Goal: Answer question/provide support

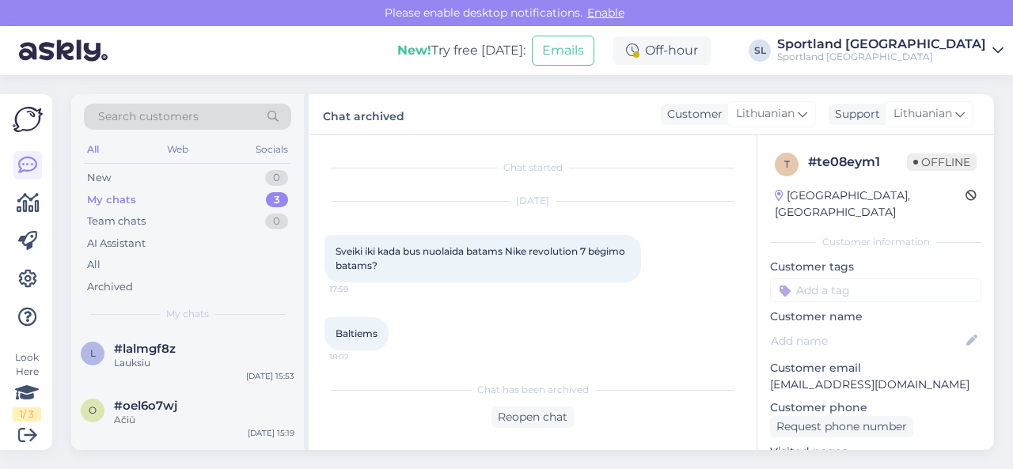
scroll to position [158, 0]
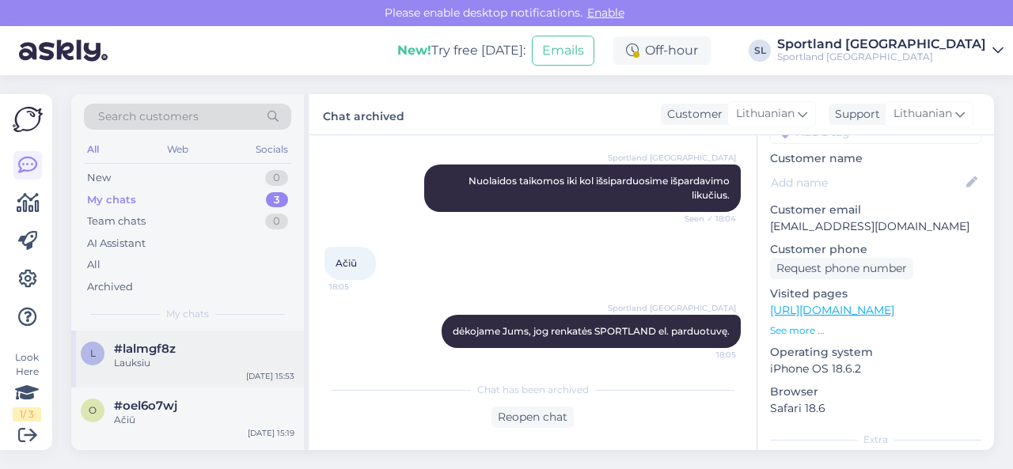
click at [201, 356] on div "Lauksiu" at bounding box center [204, 363] width 181 height 14
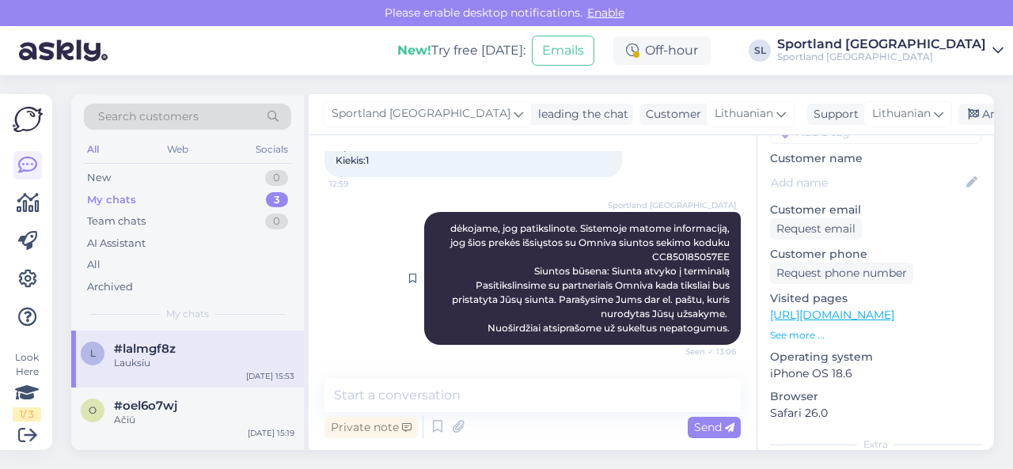
scroll to position [726, 0]
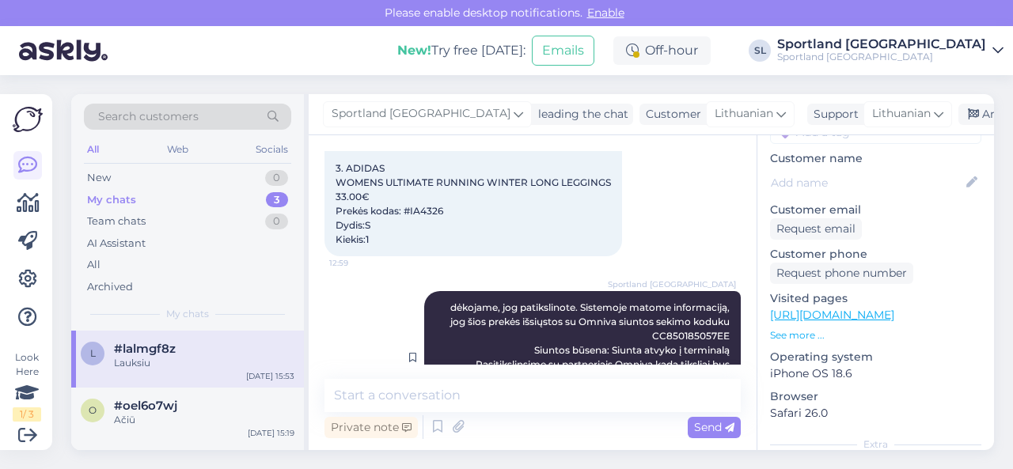
click at [667, 348] on span "dėkojame, jog patikslinote. Sistemoje matome informaciją, jog šios prekės išsių…" at bounding box center [592, 358] width 285 height 112
copy span "CC850185057EE"
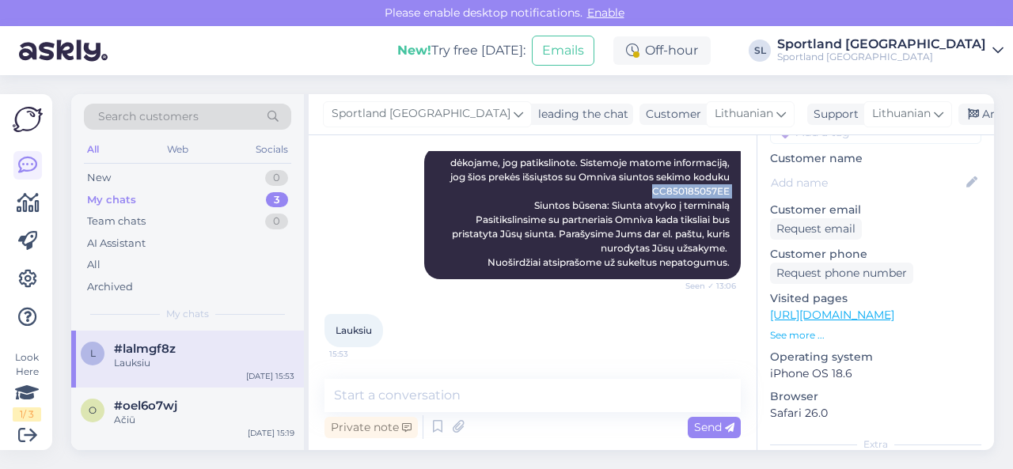
scroll to position [884, 0]
click at [959, 118] on div "Archive chat" at bounding box center [1009, 114] width 100 height 21
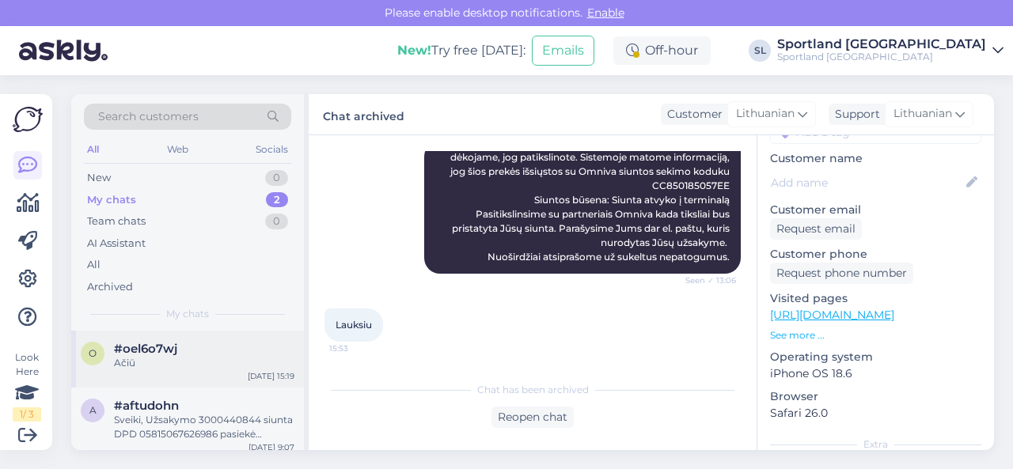
click at [235, 348] on div "#oel6o7wj" at bounding box center [204, 349] width 181 height 14
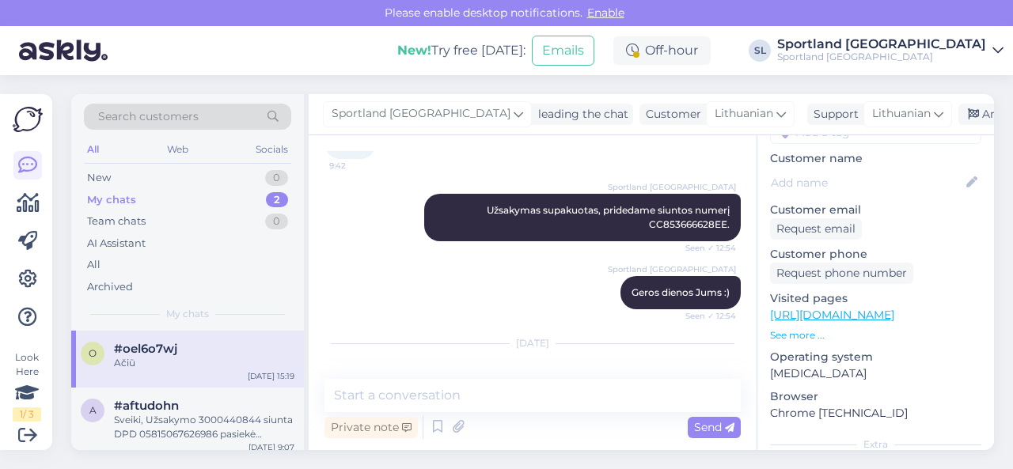
scroll to position [528, 0]
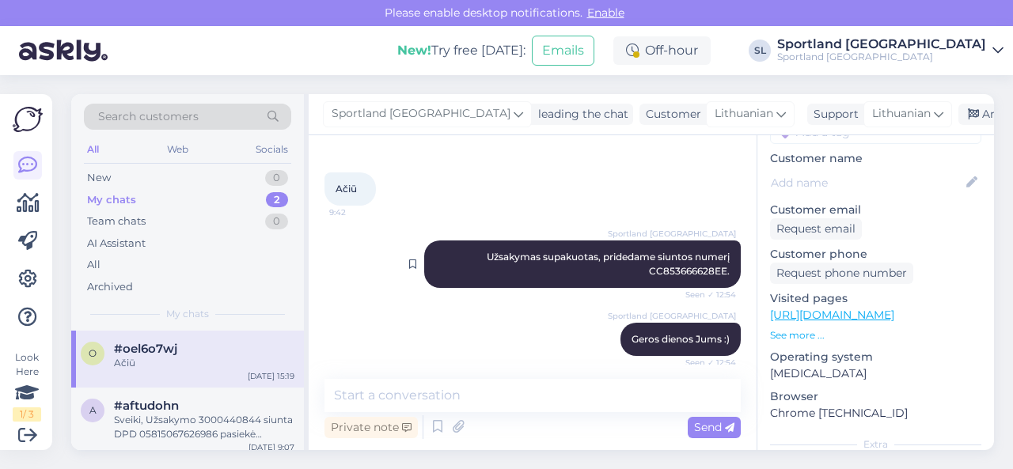
click at [677, 267] on span "Užsakymas supakuotas, pridedame siuntos numerį CC853666628EE." at bounding box center [610, 264] width 247 height 26
copy span "CC853666628EE"
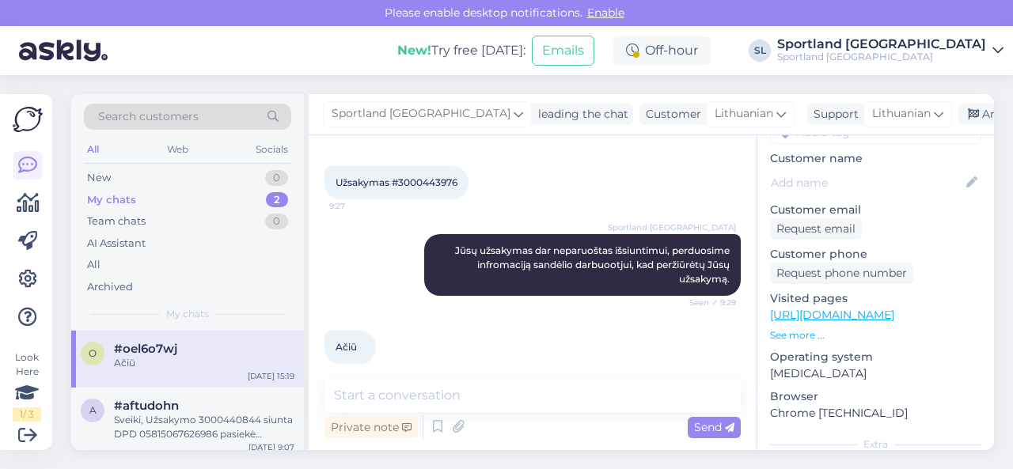
scroll to position [291, 0]
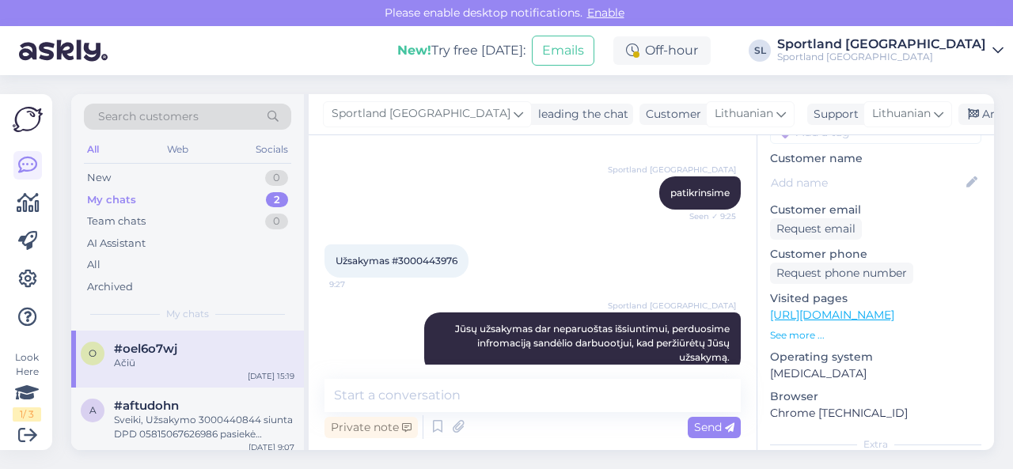
click at [434, 259] on span "Užsakymas #3000443976" at bounding box center [397, 261] width 122 height 12
copy div "3000443976 9:27"
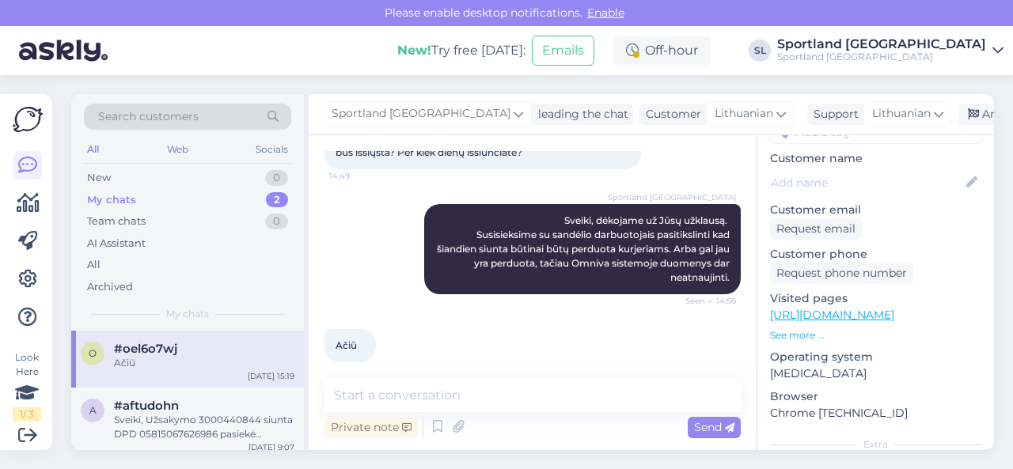
scroll to position [845, 0]
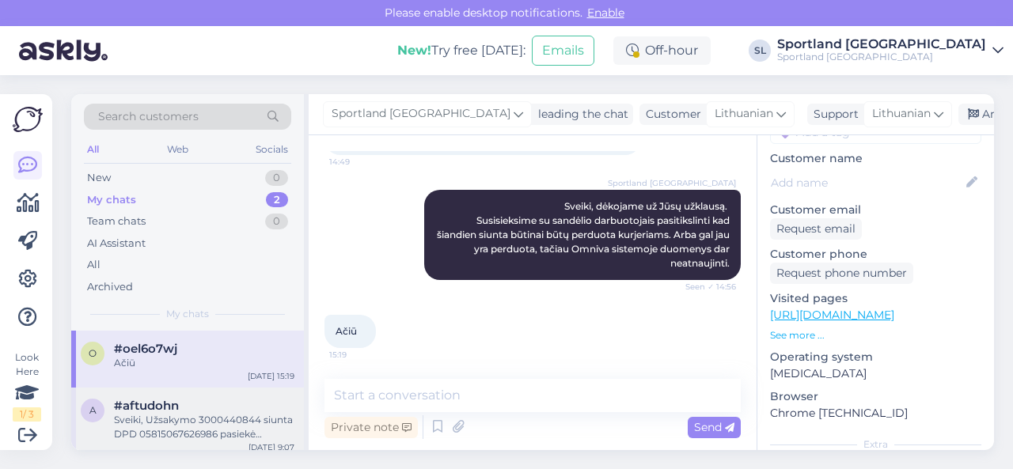
click at [210, 427] on div "Sveiki, Užsakymo 3000440844 siunta DPD 05815067626986 pasiekė Sportland sandėlį…" at bounding box center [204, 427] width 181 height 29
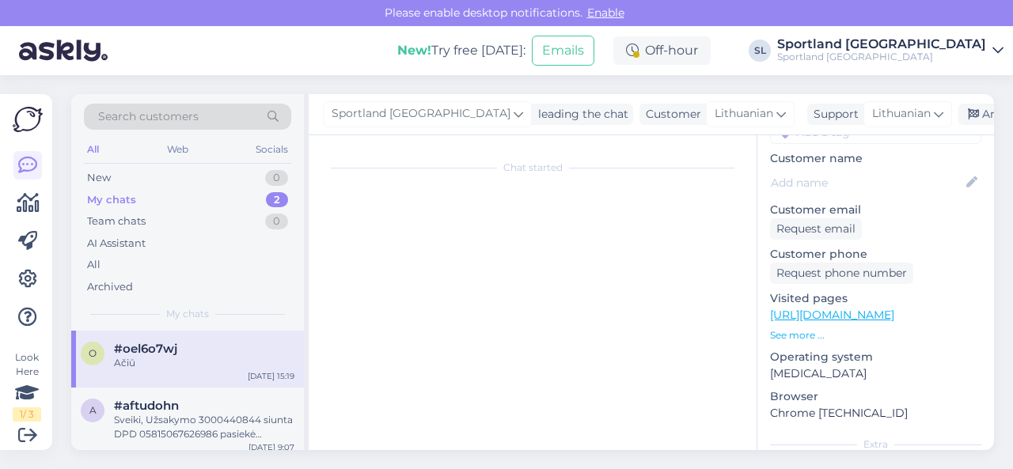
scroll to position [7085, 0]
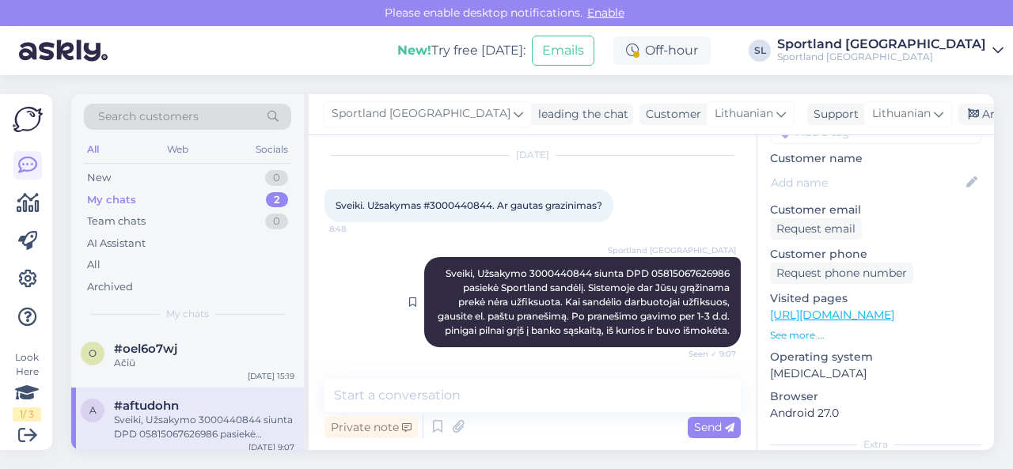
click at [549, 268] on span "Sveiki, Užsakymo 3000440844 siunta DPD 05815067626986 pasiekė Sportland sandėlį…" at bounding box center [585, 302] width 295 height 69
copy span "3000440844"
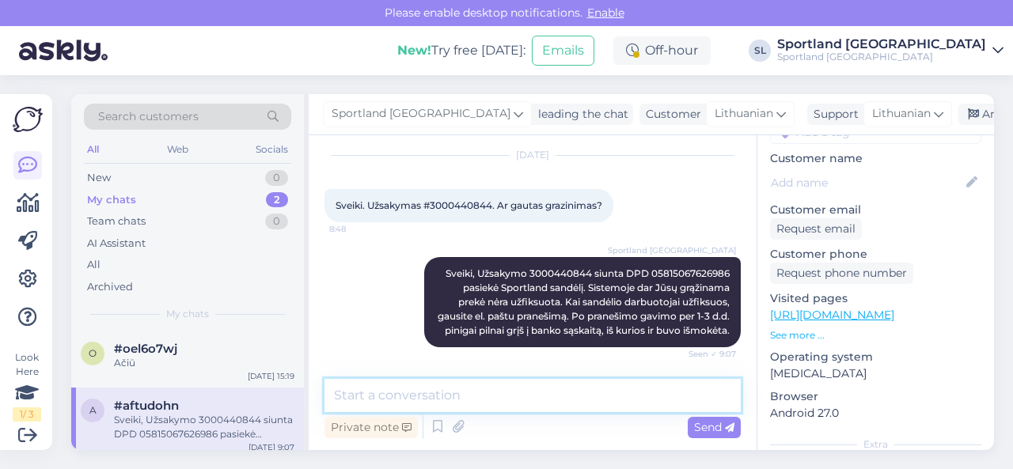
click at [594, 403] on textarea at bounding box center [533, 395] width 416 height 33
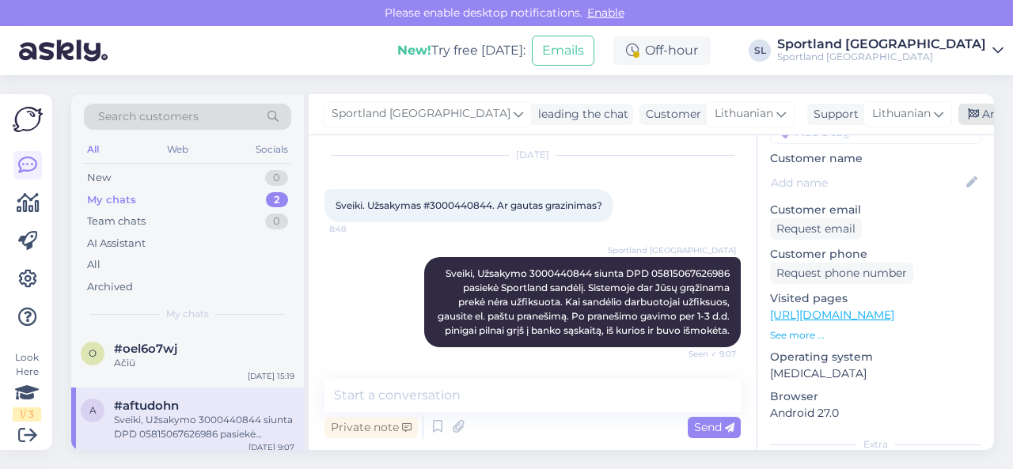
click at [959, 112] on div "Archive chat" at bounding box center [1009, 114] width 100 height 21
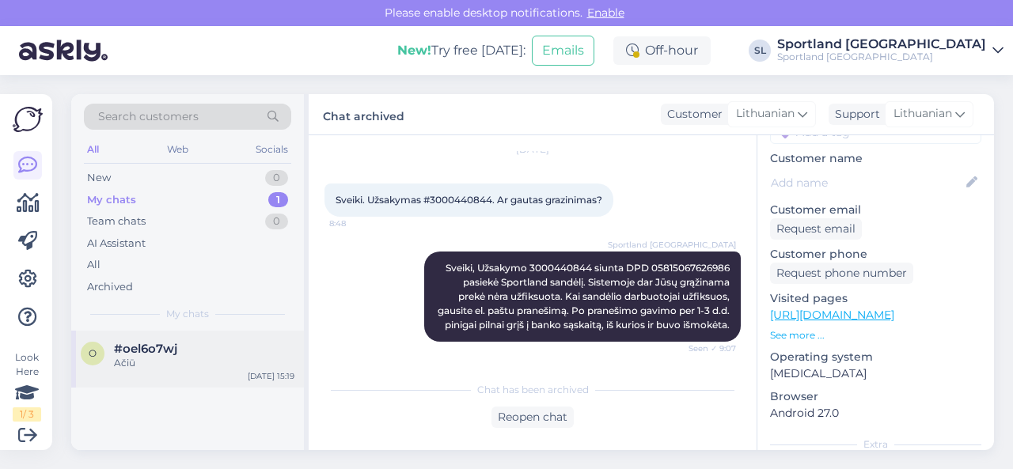
click at [218, 370] on div "o #oel6o7wj Ačiū [DATE] 15:19" at bounding box center [187, 359] width 233 height 57
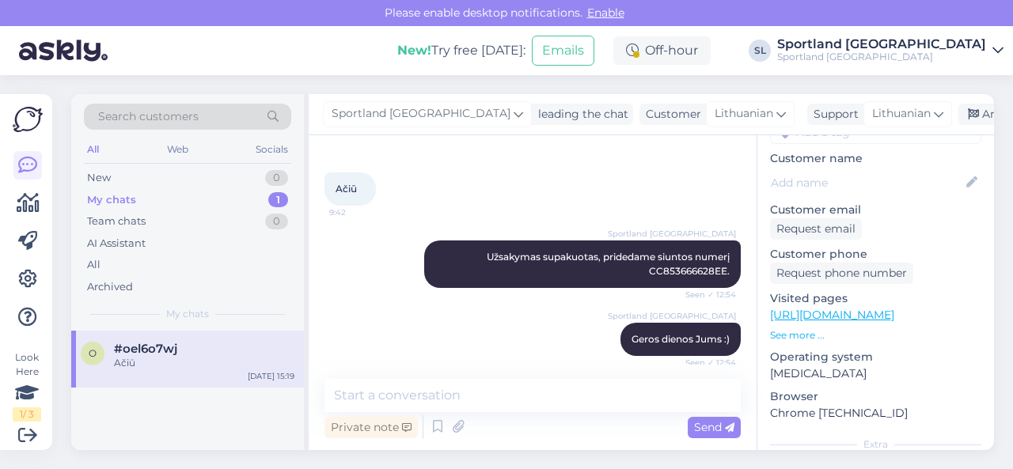
scroll to position [370, 0]
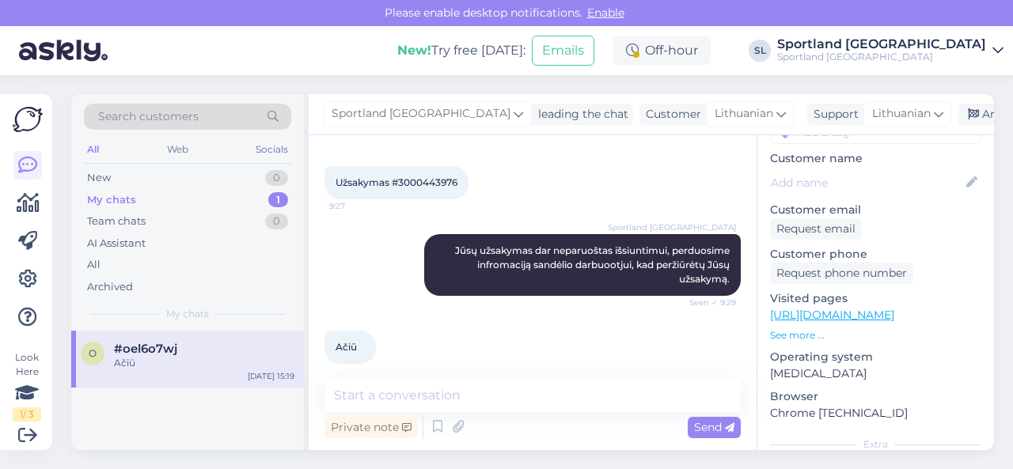
click at [427, 183] on span "Užsakymas #3000443976" at bounding box center [397, 183] width 122 height 12
copy div "3000443976 9:27"
